Goal: Information Seeking & Learning: Learn about a topic

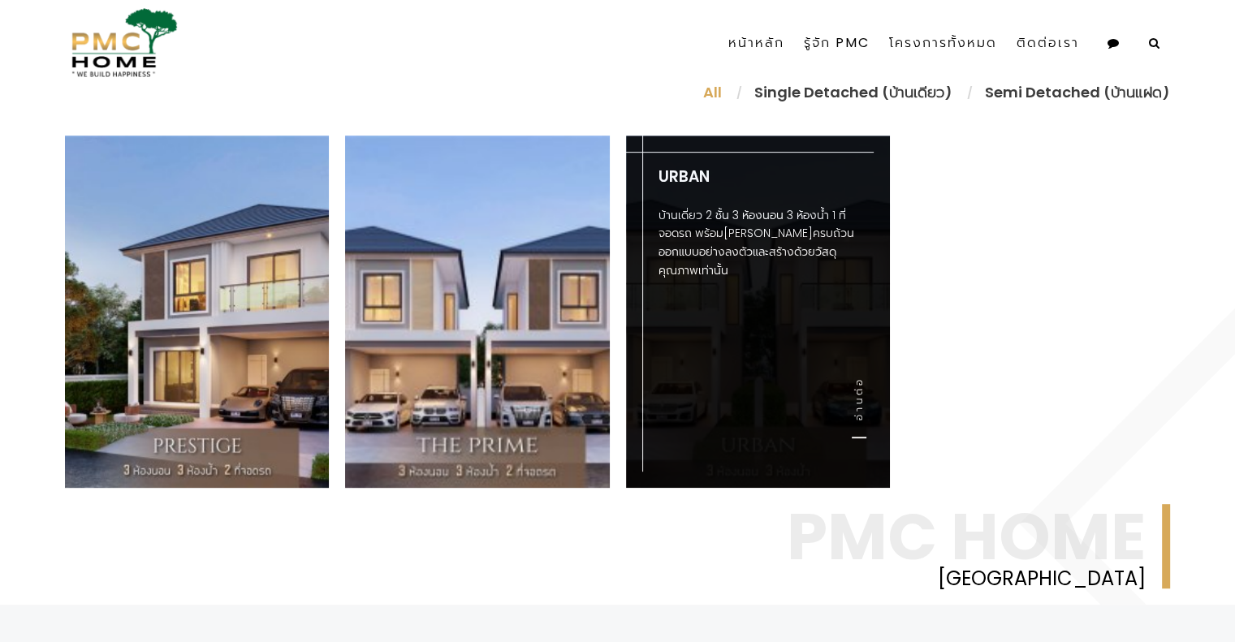
scroll to position [716, 0]
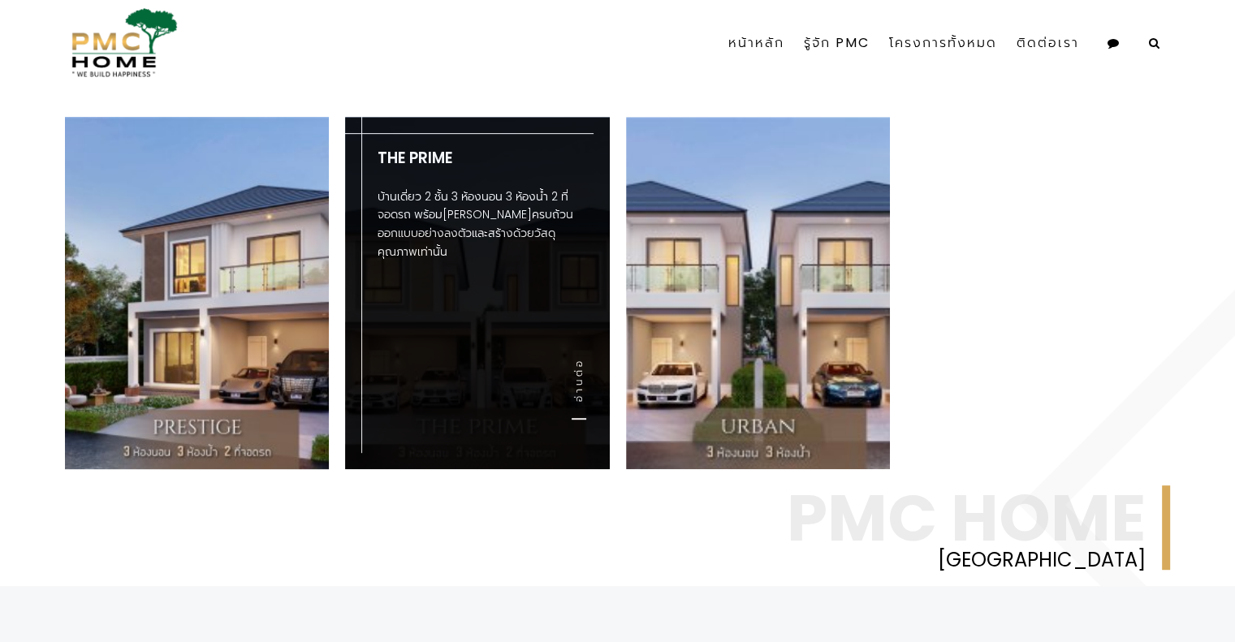
click at [538, 375] on div "The Prime บ้านเดี่ยว 2 ชั้น 3 ห้องนอน 3 ห้องน้ำ 2 ที่จอดรถ พร้อม[PERSON_NAME]คร…" at bounding box center [477, 293] width 264 height 352
click at [558, 379] on div "The Prime บ้านเดี่ยว 2 ชั้น 3 ห้องนอน 3 ห้องน้ำ 2 ที่จอดรถ พร้อม[PERSON_NAME]คร…" at bounding box center [477, 293] width 264 height 352
click at [583, 389] on link "อ่านต่อ" at bounding box center [579, 389] width 15 height 62
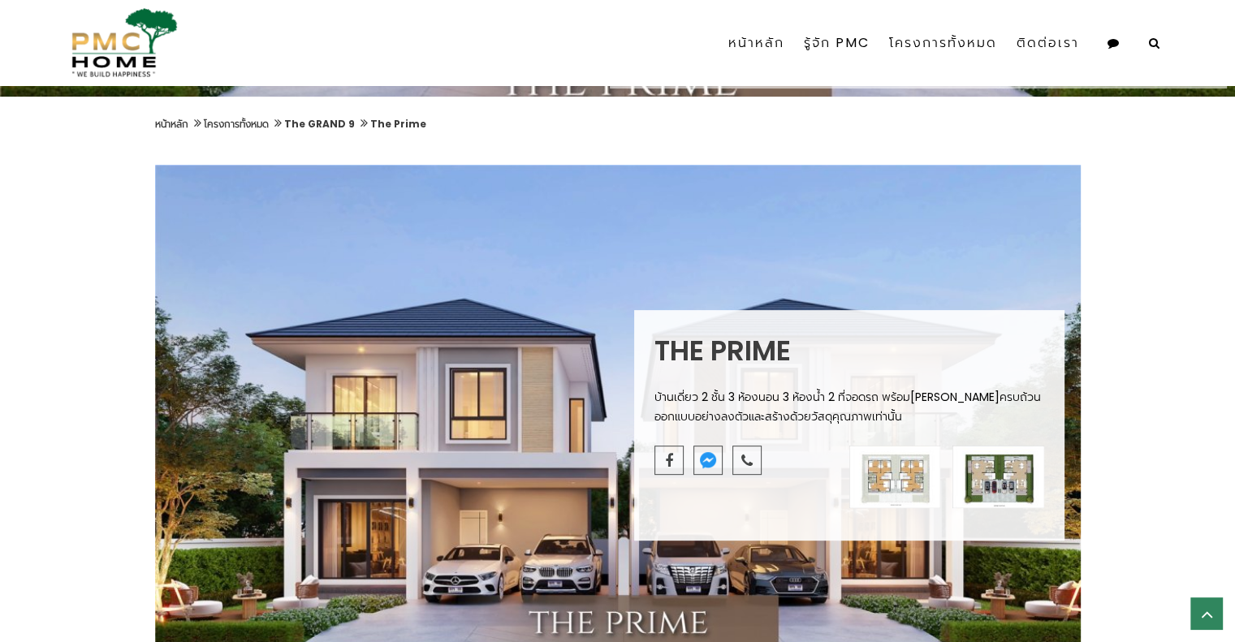
scroll to position [537, 0]
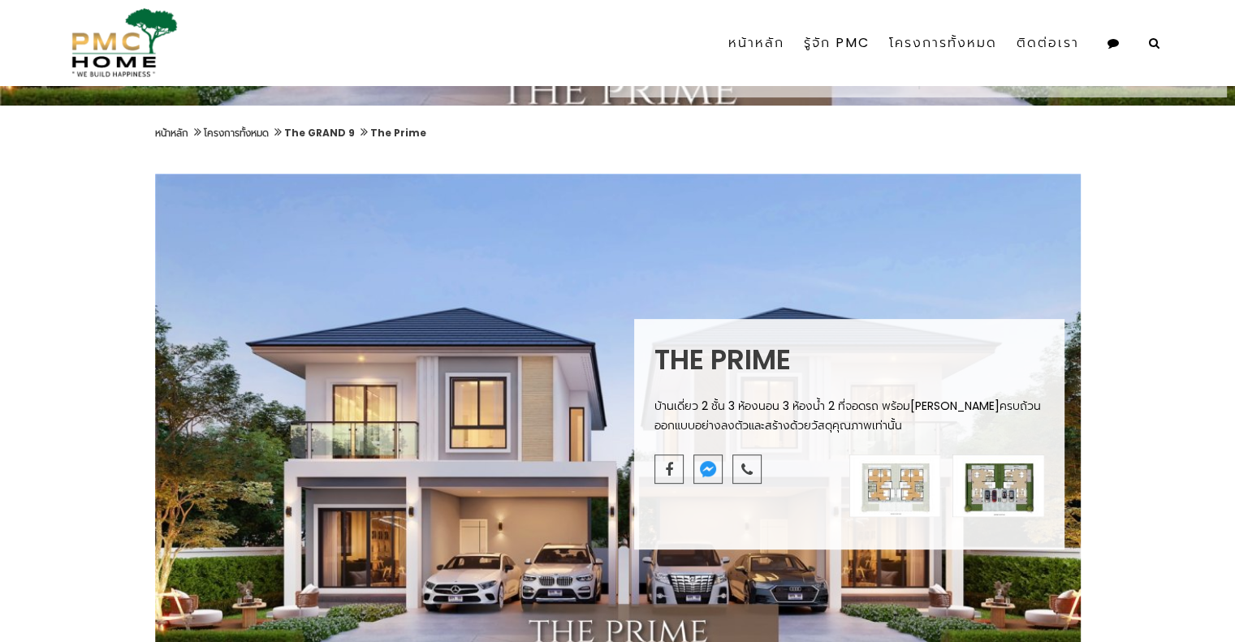
click at [908, 462] on img at bounding box center [896, 486] width 92 height 63
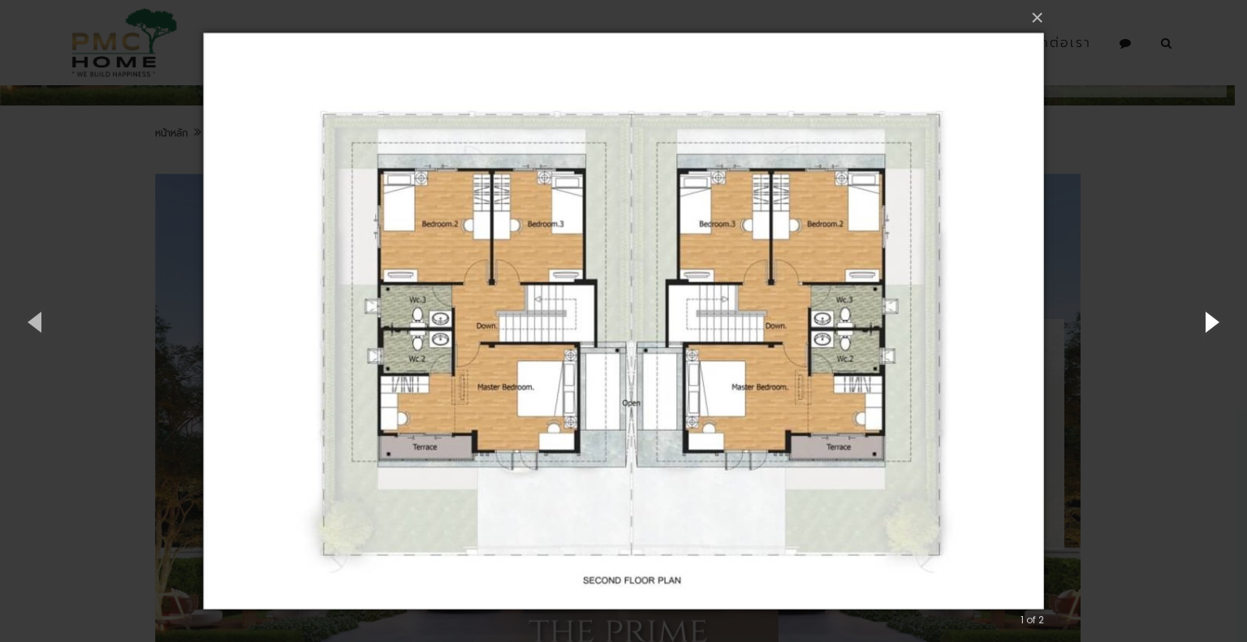
click at [1221, 322] on button "button" at bounding box center [1210, 321] width 73 height 89
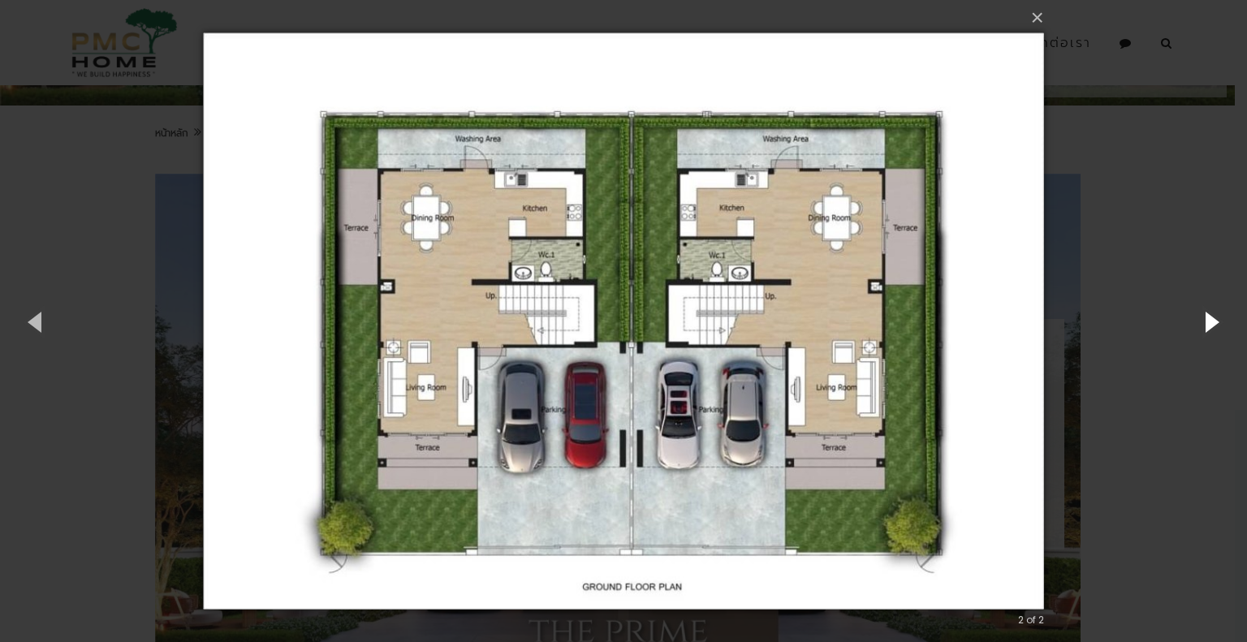
click at [1221, 322] on button "button" at bounding box center [1210, 321] width 73 height 89
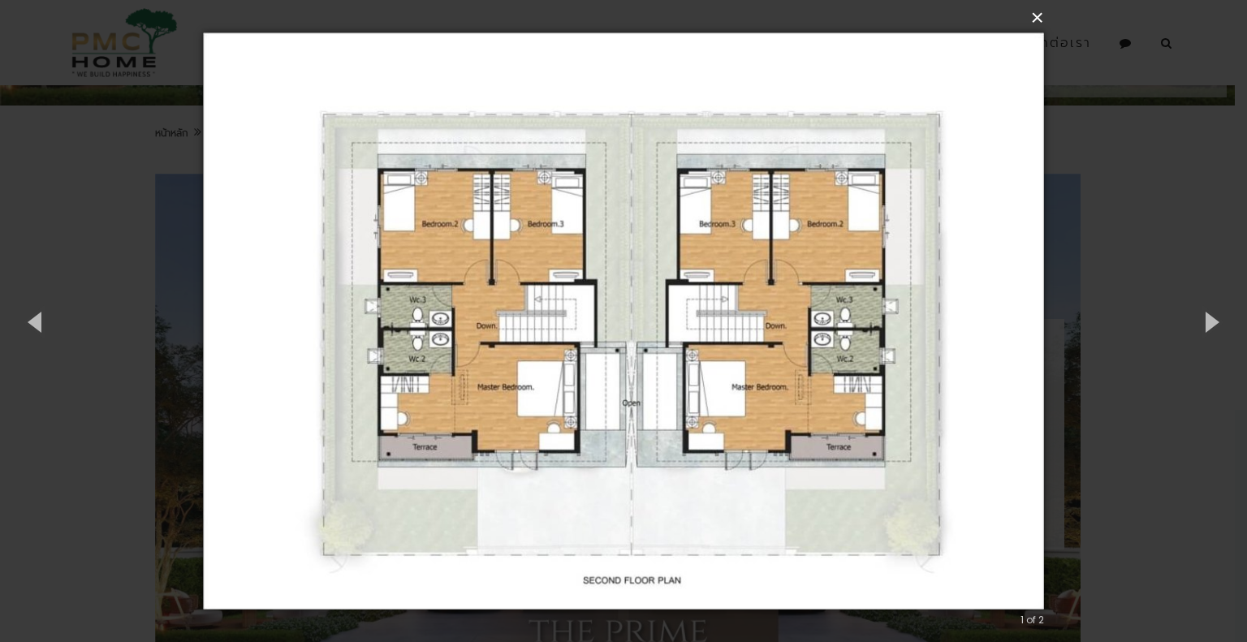
click at [1039, 17] on button "×" at bounding box center [628, 18] width 841 height 36
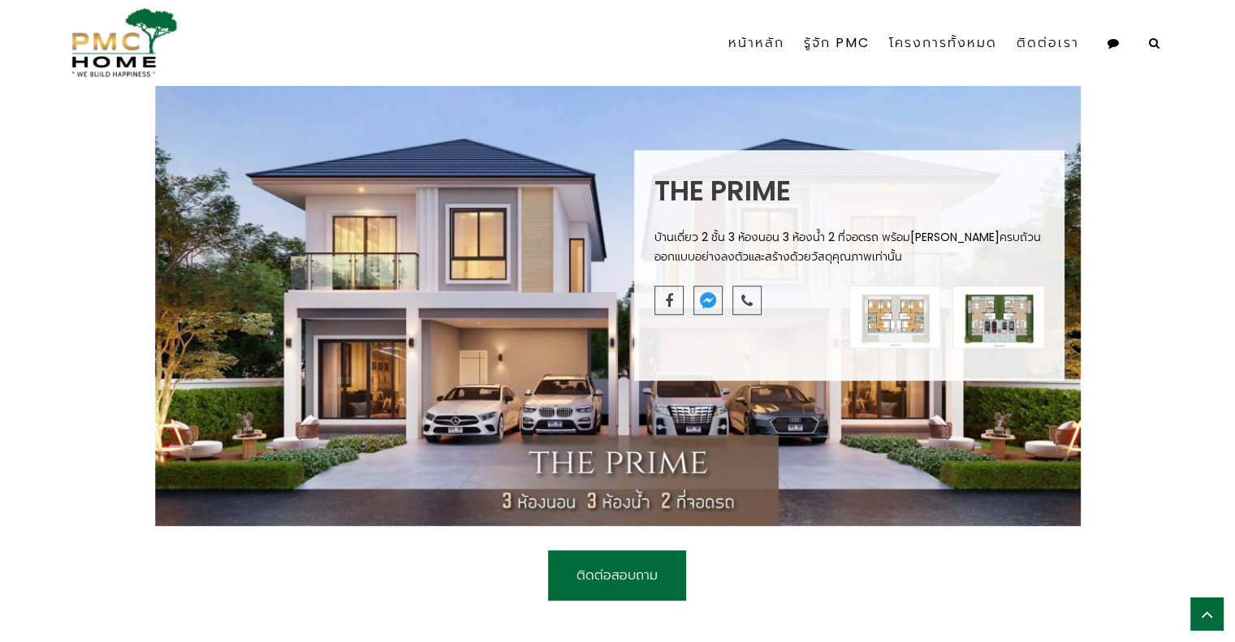
scroll to position [0, 0]
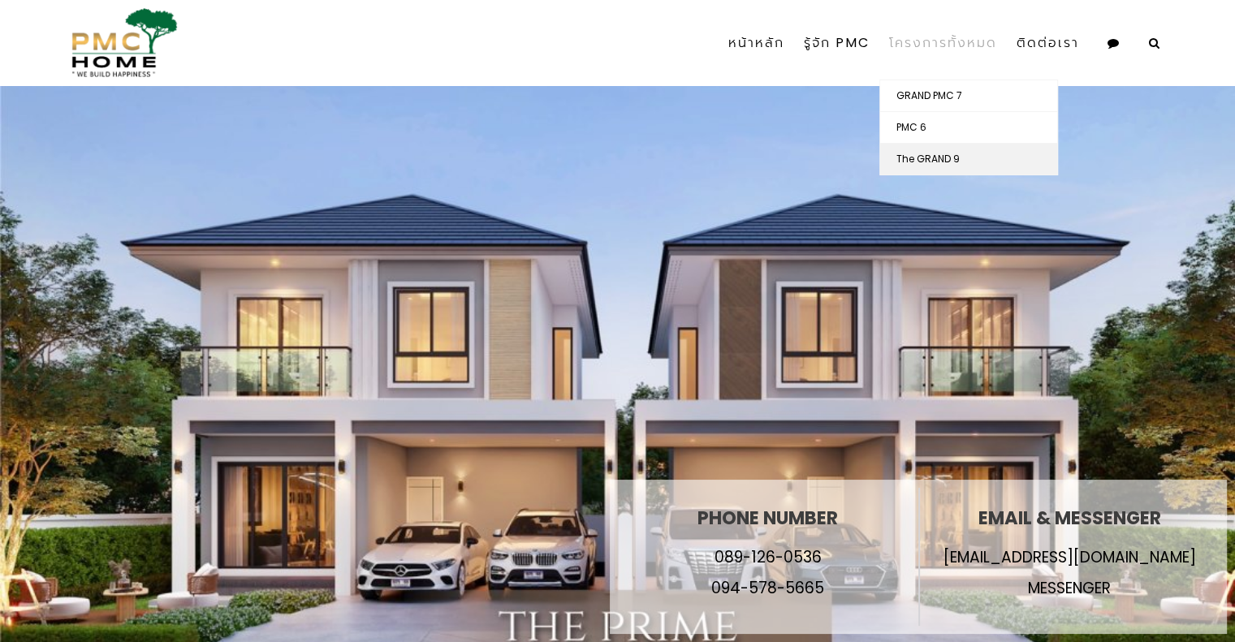
click at [940, 153] on link "The GRAND 9" at bounding box center [968, 159] width 177 height 31
